Goal: Task Accomplishment & Management: Use online tool/utility

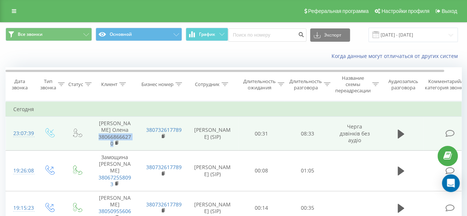
drag, startPoint x: 95, startPoint y: 134, endPoint x: 112, endPoint y: 145, distance: 20.7
click at [112, 145] on td "Кононова Олена 380668666270" at bounding box center [115, 134] width 48 height 34
copy link "380668666270"
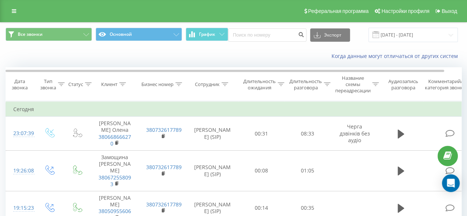
click at [123, 83] on icon at bounding box center [122, 84] width 7 height 4
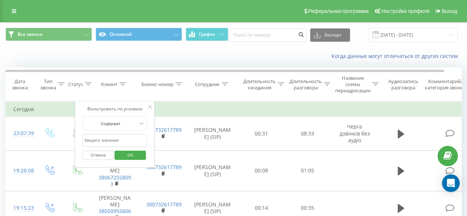
click at [108, 143] on input "text" at bounding box center [114, 140] width 65 height 13
paste input "380668666270"
type input "380668666270"
click at [129, 154] on span "OK" at bounding box center [130, 154] width 21 height 11
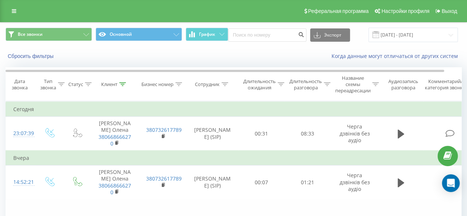
click at [120, 85] on icon at bounding box center [122, 84] width 7 height 4
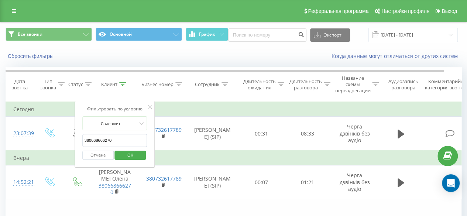
drag, startPoint x: 116, startPoint y: 138, endPoint x: 76, endPoint y: 138, distance: 39.9
click at [76, 138] on div "Фильтровать по условию Содержит 380668666270 Отмена OK" at bounding box center [115, 134] width 80 height 66
drag, startPoint x: 117, startPoint y: 142, endPoint x: 77, endPoint y: 141, distance: 40.2
click at [77, 141] on div "Фильтровать по условию Содержит 380668666270 Отмена OK" at bounding box center [115, 134] width 80 height 66
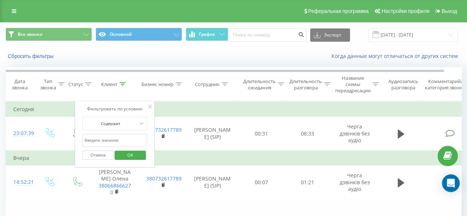
click at [138, 154] on span "OK" at bounding box center [130, 154] width 21 height 11
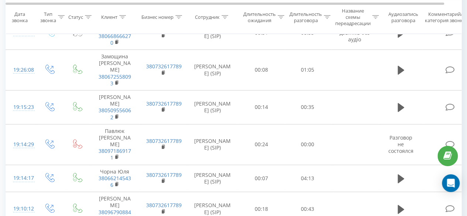
scroll to position [37, 0]
